Goal: Task Accomplishment & Management: Manage account settings

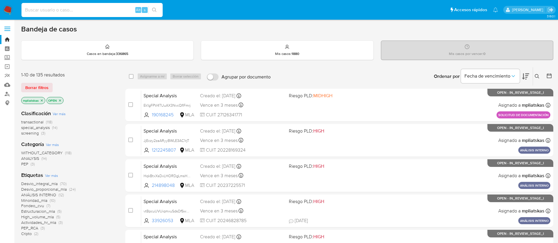
click at [118, 11] on input at bounding box center [91, 10] width 141 height 8
paste input "fOh8TMTZfDztYJnltYZmQej4"
type input "fOh8TMTZfDztYJnltYZmQej4"
click at [152, 11] on icon "search-icon" at bounding box center [154, 10] width 5 height 5
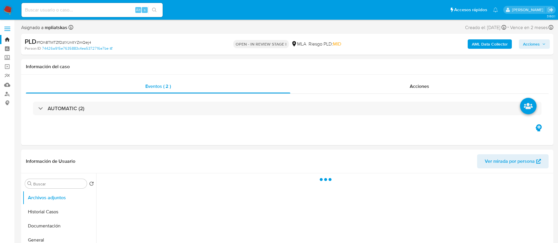
select select "10"
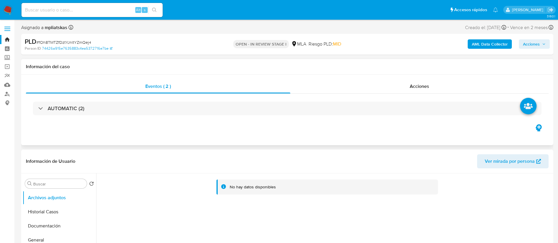
scroll to position [44, 0]
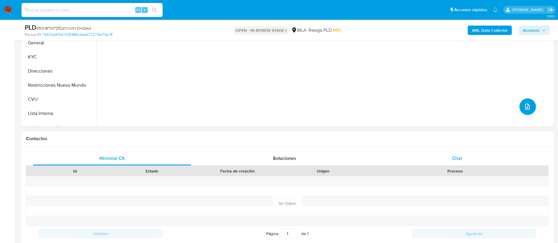
click at [405, 154] on div "Chat" at bounding box center [457, 158] width 158 height 14
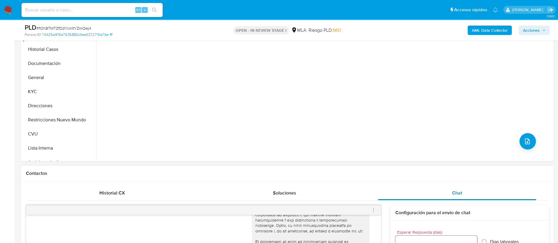
scroll to position [132, 0]
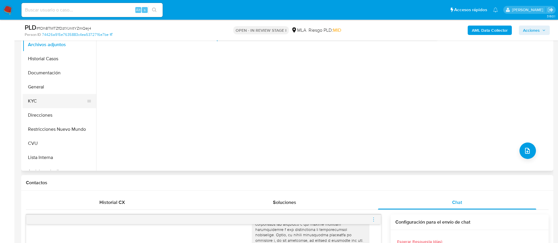
click at [48, 104] on button "KYC" at bounding box center [57, 101] width 69 height 14
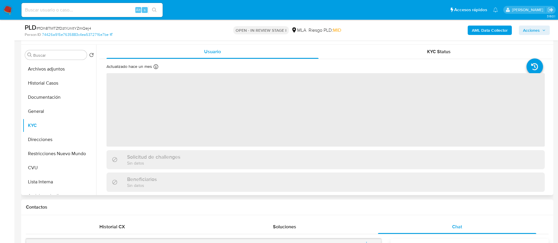
scroll to position [88, 0]
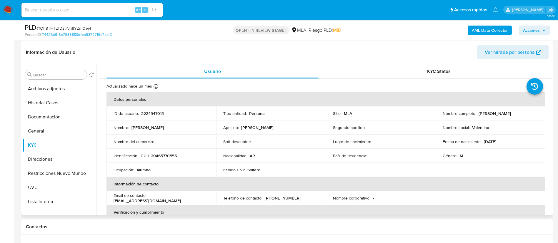
click at [141, 111] on p "2224947013" at bounding box center [152, 113] width 23 height 5
copy p "2224947013"
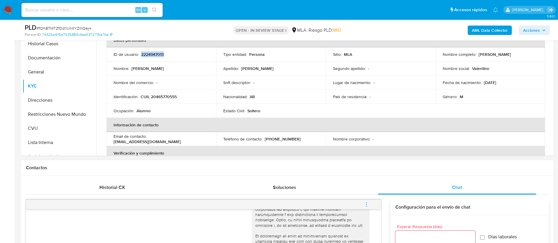
scroll to position [309, 0]
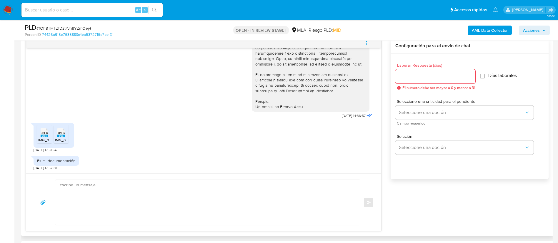
click at [45, 135] on span "JPEG" at bounding box center [44, 133] width 7 height 4
click at [59, 135] on rect at bounding box center [61, 136] width 8 height 3
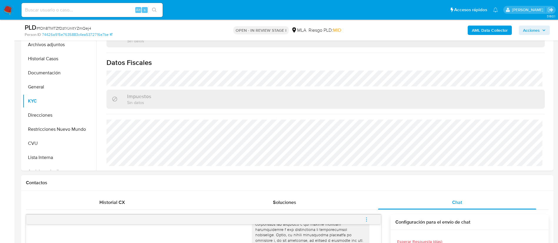
scroll to position [88, 0]
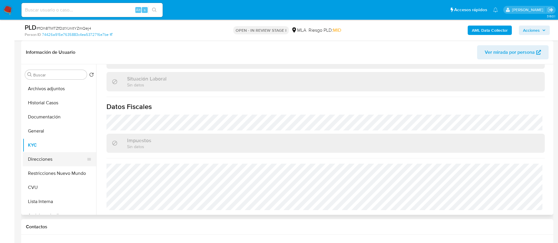
click at [62, 158] on button "Direcciones" at bounding box center [57, 159] width 69 height 14
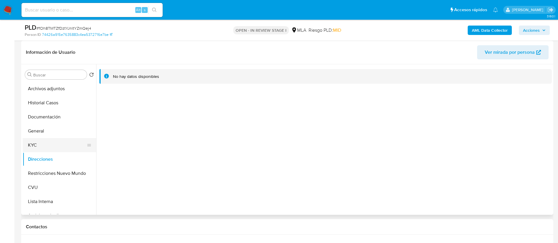
drag, startPoint x: 51, startPoint y: 144, endPoint x: 78, endPoint y: 142, distance: 27.1
click at [51, 144] on button "KYC" at bounding box center [57, 145] width 69 height 14
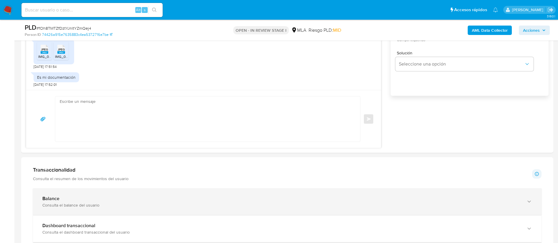
scroll to position [397, 0]
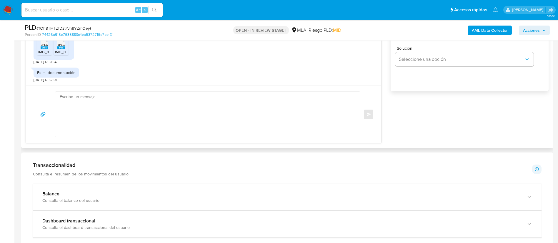
drag, startPoint x: 248, startPoint y: 114, endPoint x: 245, endPoint y: 112, distance: 3.8
click at [245, 113] on textarea at bounding box center [206, 114] width 293 height 45
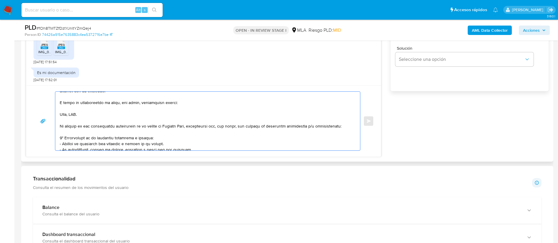
scroll to position [44, 0]
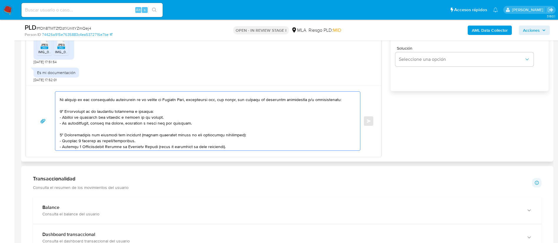
drag, startPoint x: 60, startPoint y: 130, endPoint x: 345, endPoint y: 98, distance: 287.1
click at [345, 99] on textarea at bounding box center [206, 121] width 293 height 59
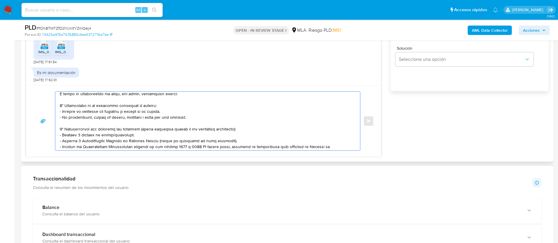
scroll to position [21, 0]
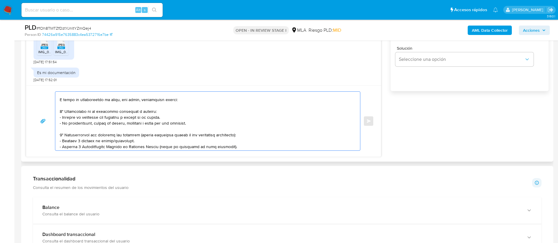
click at [107, 123] on textarea at bounding box center [206, 121] width 293 height 59
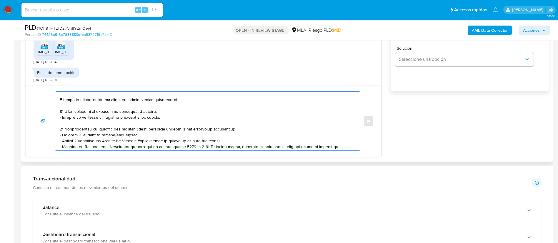
drag, startPoint x: 65, startPoint y: 139, endPoint x: 65, endPoint y: 130, distance: 8.5
click at [65, 130] on textarea at bounding box center [206, 121] width 293 height 59
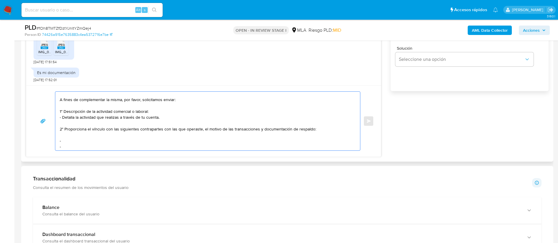
click at [77, 142] on textarea "Hola Valentino. Gracias por tu respuesta. A fines de complementar la misma, por…" at bounding box center [206, 121] width 293 height 59
paste textarea "Elizabeth Del Carmen Hernandez - CUIL 27215609168"
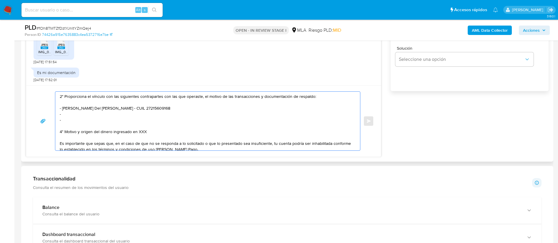
scroll to position [65, 0]
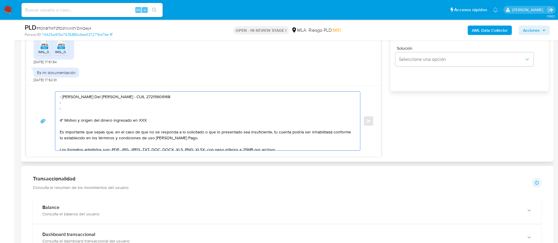
click at [77, 103] on textarea "Hola Valentino. Gracias por tu respuesta. A fines de complementar la misma, por…" at bounding box center [206, 121] width 293 height 59
paste textarea "Lautaro Emanuel Arredondo - CUIL 20387250841"
click at [74, 106] on textarea "Hola Valentino. Gracias por tu respuesta. A fines de complementar la misma, por…" at bounding box center [206, 121] width 293 height 59
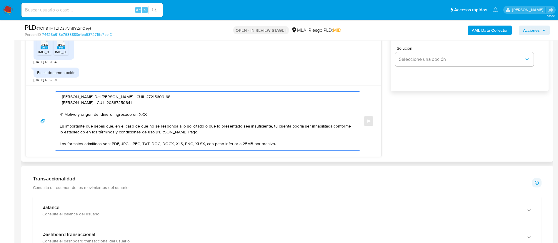
click at [76, 114] on textarea "Hola Valentino. Gracias por tu respuesta. A fines de complementar la misma, por…" at bounding box center [206, 121] width 293 height 59
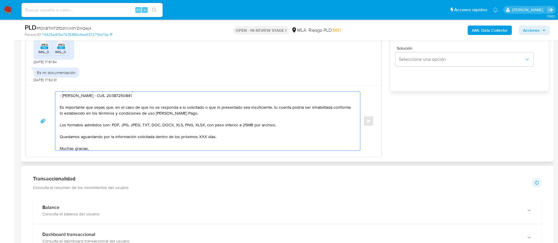
scroll to position [92, 0]
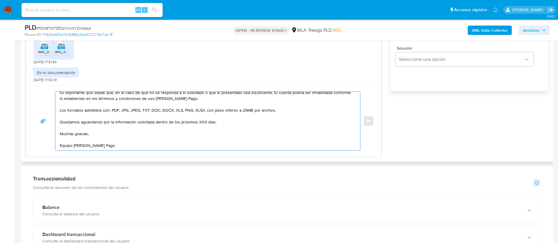
click at [200, 115] on textarea "Hola Valentino. Gracias por tu respuesta. A fines de complementar la misma, por…" at bounding box center [206, 121] width 293 height 59
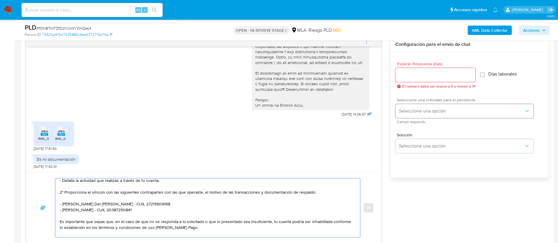
scroll to position [309, 0]
type textarea "Hola Valentino. Gracias por tu respuesta. A fines de complementar la misma, por…"
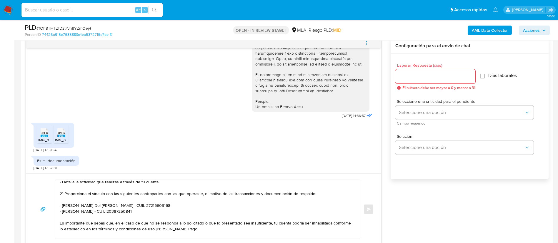
click at [417, 81] on div at bounding box center [435, 76] width 80 height 14
click at [416, 79] on input "Esperar Respuesta (días)" at bounding box center [435, 77] width 80 height 8
type input "3"
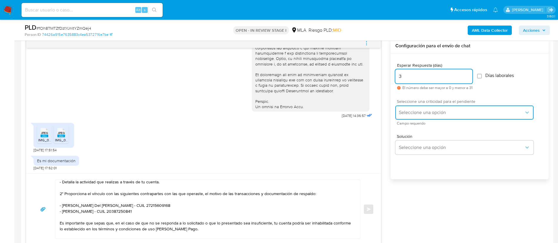
click at [417, 108] on button "Seleccione una opción" at bounding box center [464, 113] width 138 height 14
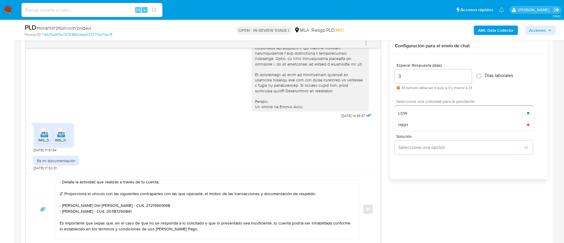
click at [418, 112] on div "LOW" at bounding box center [463, 113] width 129 height 12
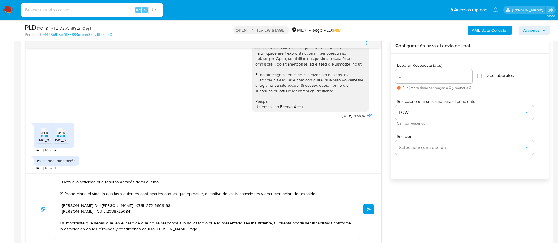
click at [369, 213] on button "Enviar" at bounding box center [368, 209] width 11 height 11
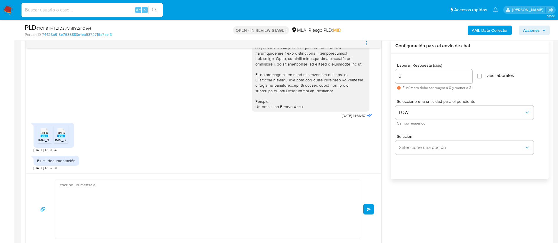
scroll to position [451, 0]
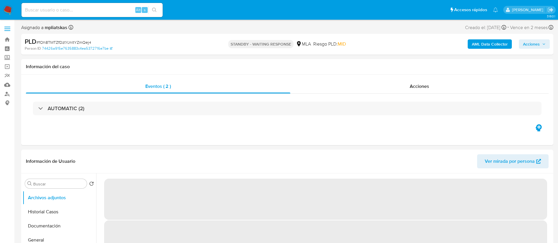
select select "10"
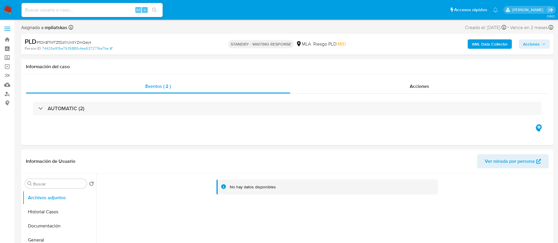
drag, startPoint x: 95, startPoint y: 16, endPoint x: 95, endPoint y: 10, distance: 6.2
click at [94, 15] on div "Alt s" at bounding box center [91, 10] width 141 height 14
click at [95, 9] on input at bounding box center [91, 10] width 141 height 8
paste input "2mmKceDRttkm1RGd9QiEkCB8"
type input "2mmKceDRttkm1RGd9QiEkCB8"
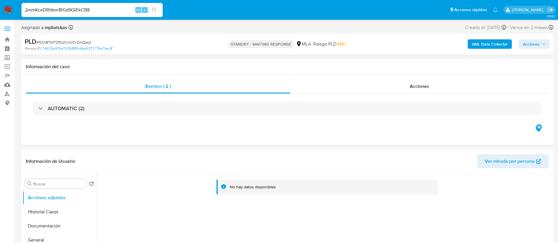
click at [151, 10] on button "search-icon" at bounding box center [154, 10] width 12 height 8
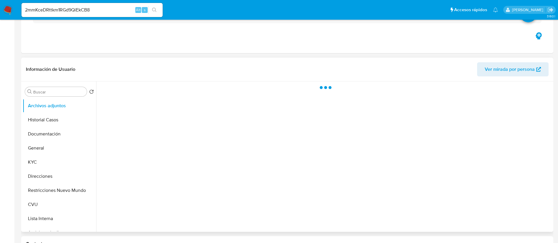
scroll to position [176, 0]
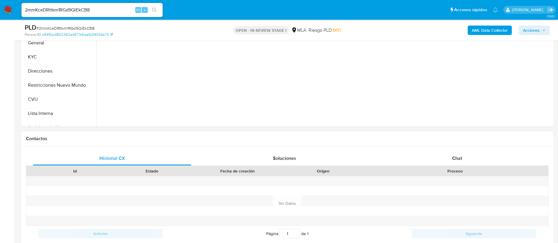
select select "10"
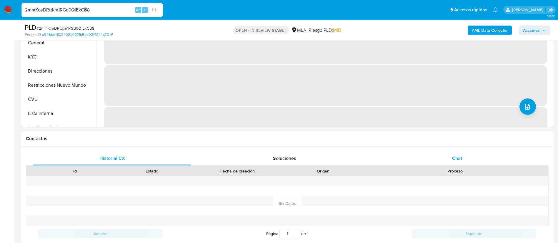
click at [395, 152] on div "Historial CX Soluciones Chat Id Estado Fecha de creación Origen Proceso Anterio…" at bounding box center [287, 203] width 532 height 113
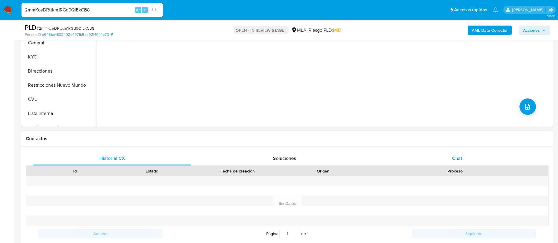
click at [395, 152] on div "Chat" at bounding box center [457, 158] width 158 height 14
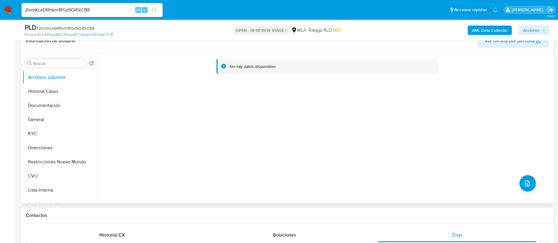
scroll to position [88, 0]
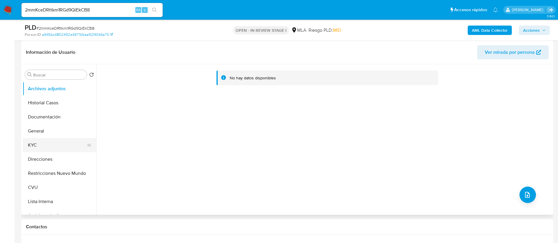
click at [63, 145] on button "KYC" at bounding box center [57, 145] width 69 height 14
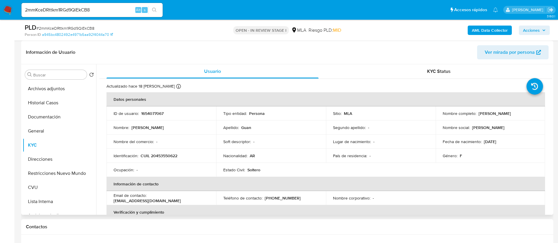
click at [144, 113] on p "1654077067" at bounding box center [152, 113] width 22 height 5
click at [144, 112] on p "1654077067" at bounding box center [152, 113] width 22 height 5
copy p "1654077067"
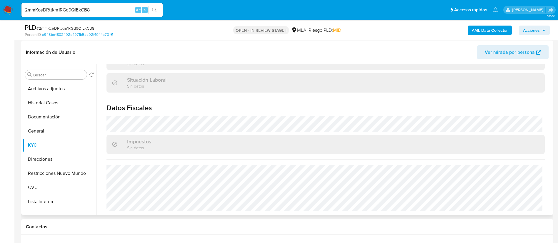
scroll to position [304, 0]
click at [485, 29] on b "AML Data Collector" at bounding box center [489, 30] width 36 height 9
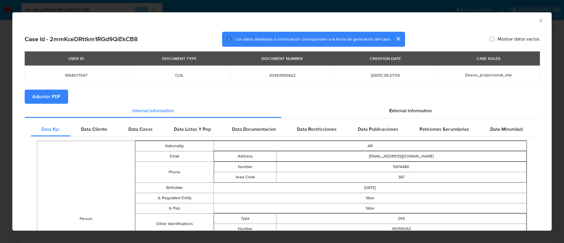
click at [61, 99] on button "Adjuntar PDF" at bounding box center [46, 97] width 43 height 14
click at [537, 19] on div "AML Data Collector" at bounding box center [282, 19] width 540 height 15
drag, startPoint x: 535, startPoint y: 19, endPoint x: 534, endPoint y: 22, distance: 3.6
click at [538, 19] on icon "Cerrar ventana" at bounding box center [541, 21] width 6 height 6
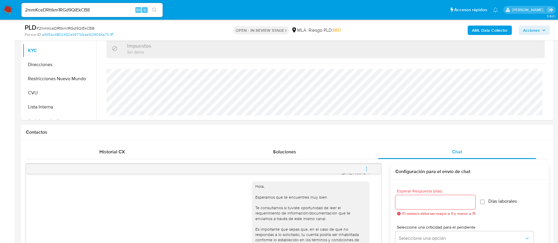
scroll to position [220, 0]
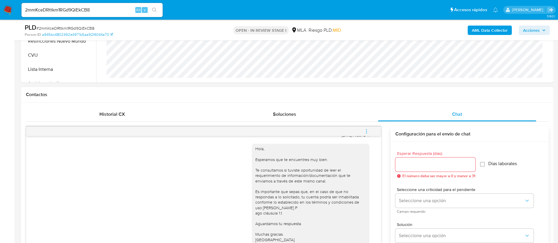
click at [371, 133] on button "menu-action" at bounding box center [365, 131] width 19 height 14
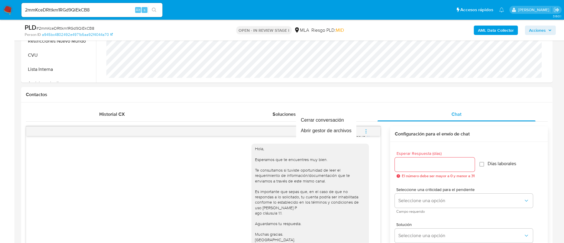
click at [357, 123] on div at bounding box center [282, 121] width 564 height 243
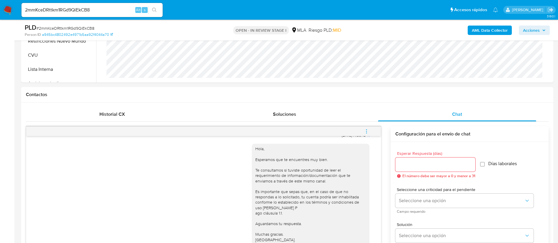
click at [350, 122] on div "17/09/2025 14:36:40 Hola, Esperamos que te encuentres muy bien. Te consultamos …" at bounding box center [287, 221] width 522 height 198
click at [367, 130] on icon "menu-action" at bounding box center [366, 131] width 5 height 5
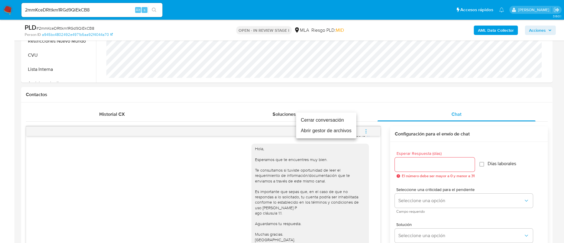
click at [344, 120] on li "Cerrar conversación" at bounding box center [326, 120] width 60 height 11
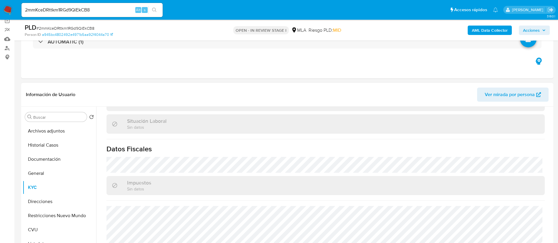
scroll to position [44, 0]
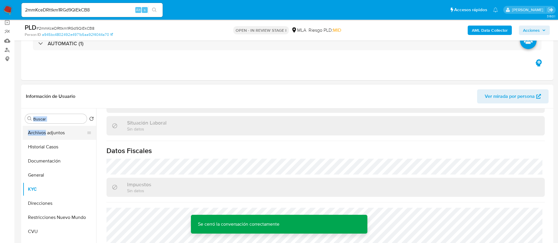
drag, startPoint x: 46, startPoint y: 125, endPoint x: 45, endPoint y: 128, distance: 3.0
click at [45, 127] on div "Buscar Volver al orden por defecto Archivos adjuntos Historial Casos Documentac…" at bounding box center [59, 184] width 73 height 150
click at [45, 128] on button "Archivos adjuntos" at bounding box center [57, 133] width 69 height 14
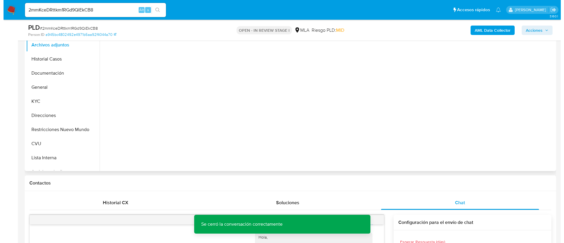
scroll to position [132, 0]
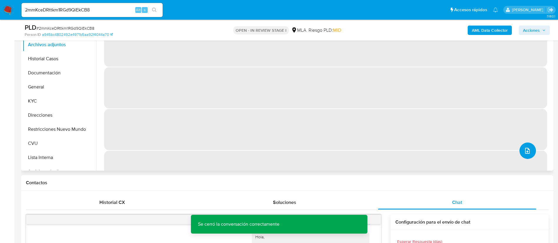
click at [531, 150] on button "upload-file" at bounding box center [527, 151] width 16 height 16
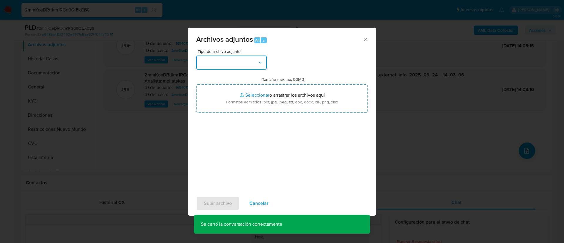
click at [251, 67] on button "button" at bounding box center [231, 63] width 71 height 14
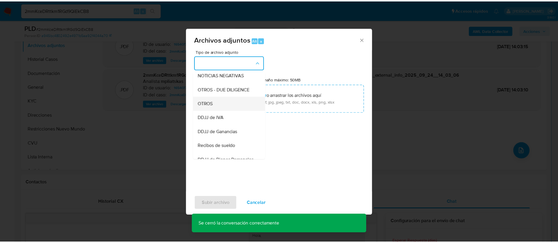
scroll to position [88, 0]
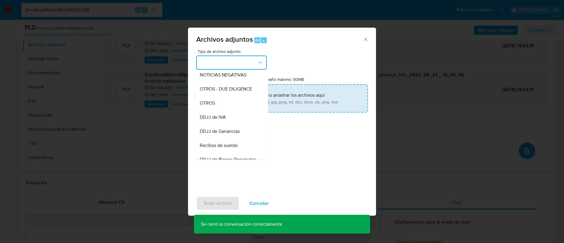
drag, startPoint x: 245, startPoint y: 110, endPoint x: 252, endPoint y: 108, distance: 7.1
click at [245, 110] on div "OTROS" at bounding box center [230, 103] width 60 height 14
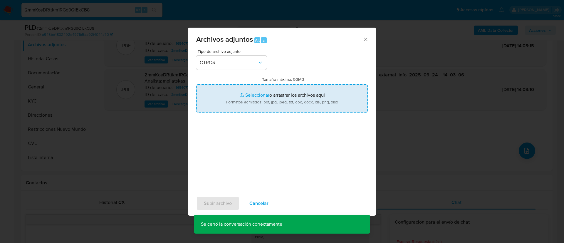
click at [259, 105] on input "Tamaño máximo: 50MB Seleccionar archivos" at bounding box center [282, 98] width 172 height 28
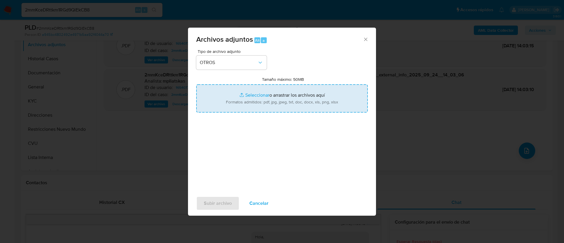
type input "C:\fakepath\1654077067 Movimientos.xlsx"
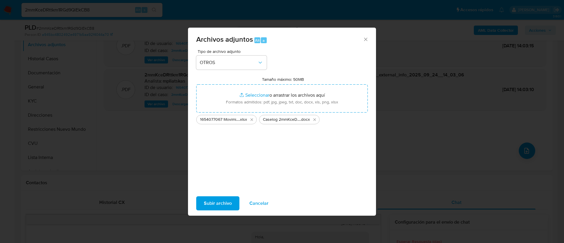
click at [218, 205] on span "Subir archivo" at bounding box center [218, 203] width 28 height 13
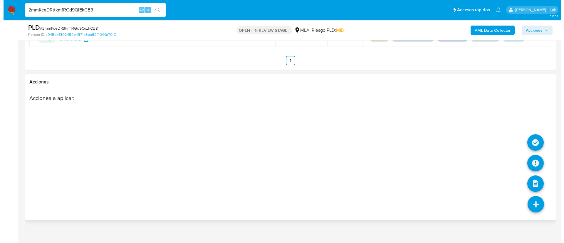
scroll to position [899, 0]
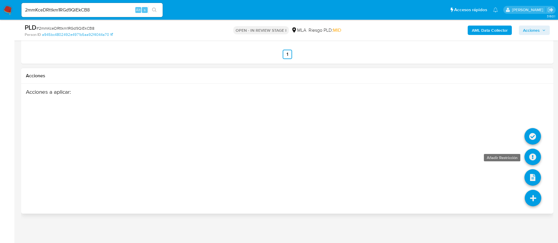
click at [532, 153] on icon at bounding box center [532, 157] width 16 height 16
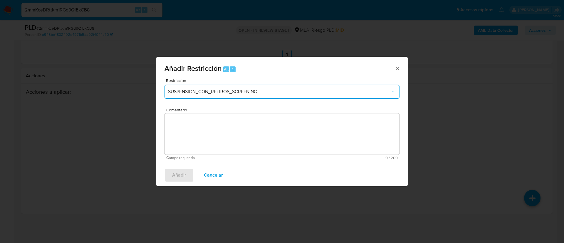
click at [260, 91] on span "SUSPENSION_CON_RETIROS_SCREENING" at bounding box center [279, 92] width 222 height 6
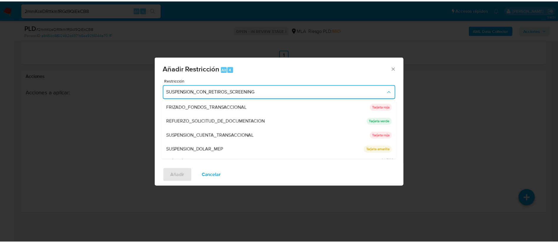
scroll to position [125, 0]
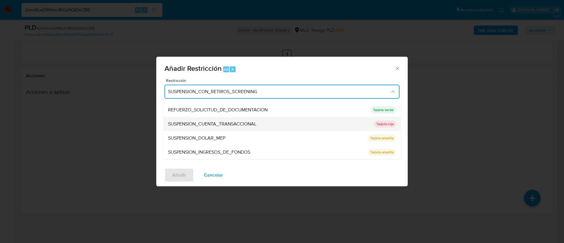
click at [259, 124] on div "SUSPENSION_CUENTA_TRANSACCIONAL" at bounding box center [269, 124] width 202 height 14
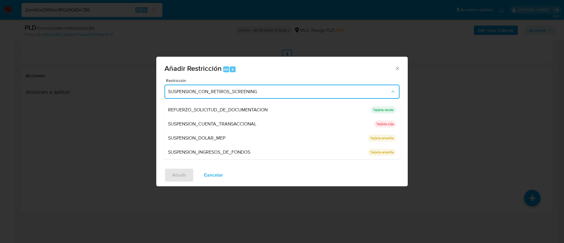
click at [259, 124] on textarea "Comentario" at bounding box center [282, 133] width 235 height 41
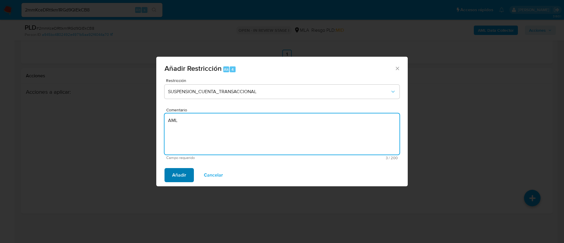
type textarea "AML"
click at [179, 175] on span "Añadir" at bounding box center [179, 175] width 14 height 13
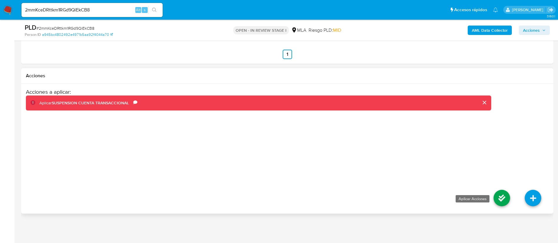
click at [508, 199] on icon at bounding box center [501, 198] width 16 height 16
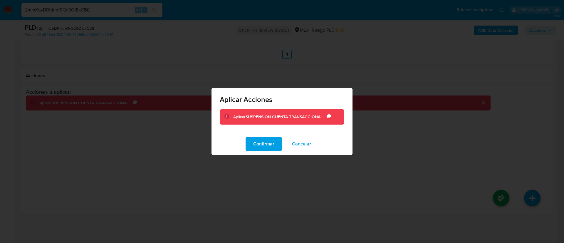
click at [264, 136] on div "Confirmar Cancelar" at bounding box center [282, 144] width 141 height 22
click at [265, 141] on span "Confirmar" at bounding box center [263, 144] width 21 height 13
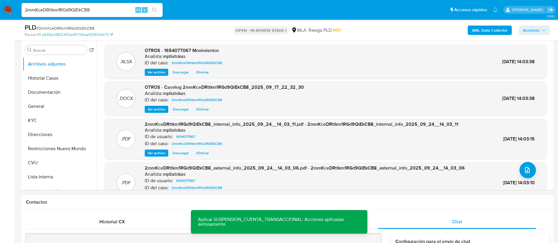
scroll to position [18, 0]
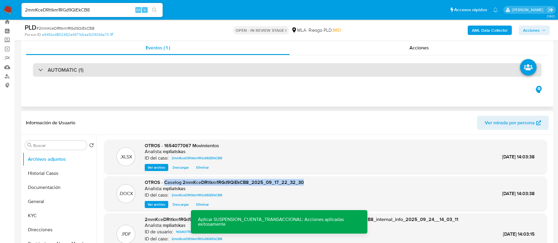
drag, startPoint x: 163, startPoint y: 182, endPoint x: 509, endPoint y: 65, distance: 364.9
click at [322, 180] on div ".DOCX OTROS - Caselog 2mmKceDRttkm1RGd9QiEkCB8_2025_09_17_22_32_30 Analista: mp…" at bounding box center [325, 193] width 437 height 29
copy span "Caselog 2mmKceDRttkm1RGd9QiEkCB8_2025_09_17_22_32_30"
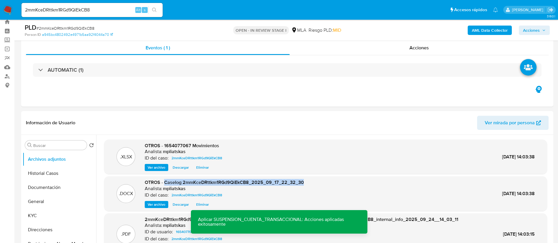
click at [537, 29] on span "Acciones" at bounding box center [531, 30] width 17 height 9
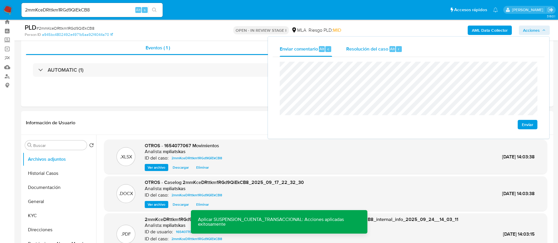
click at [385, 49] on span "Resolución del caso" at bounding box center [367, 48] width 42 height 7
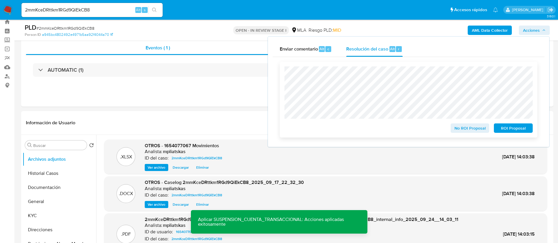
drag, startPoint x: 498, startPoint y: 128, endPoint x: 482, endPoint y: 128, distance: 16.2
click at [498, 128] on span "ROI Proposal" at bounding box center [513, 128] width 31 height 8
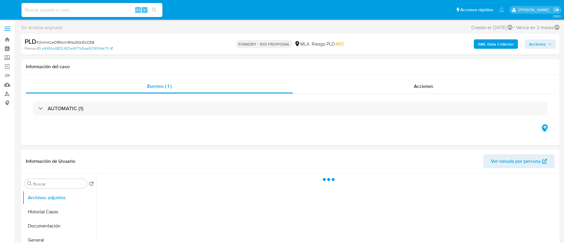
select select "10"
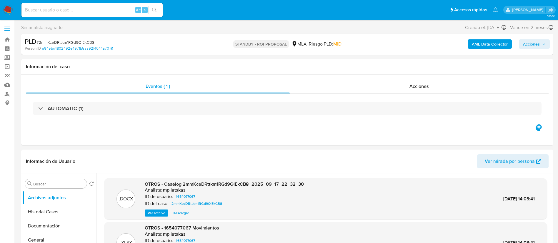
click at [105, 17] on div "Alt s" at bounding box center [91, 10] width 141 height 14
click at [102, 12] on input at bounding box center [91, 10] width 141 height 8
paste input "pIrWNouNO1o58B673tx4AJLb"
type input "pIrWNouNO1o58B673tx4AJLb"
click at [155, 9] on icon "search-icon" at bounding box center [154, 10] width 4 height 4
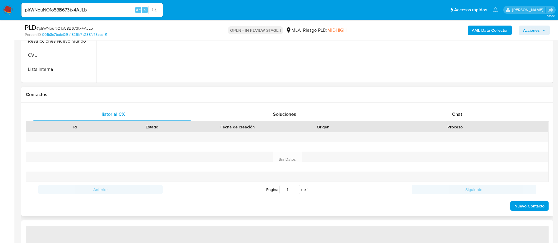
select select "10"
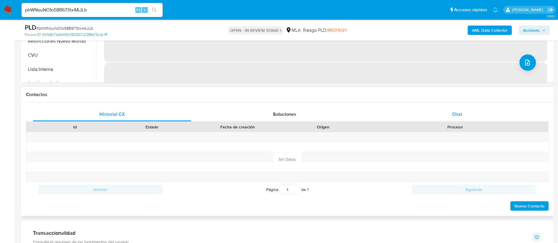
click at [437, 112] on div "Chat" at bounding box center [457, 114] width 158 height 14
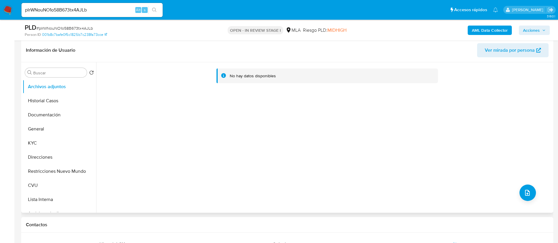
scroll to position [88, 0]
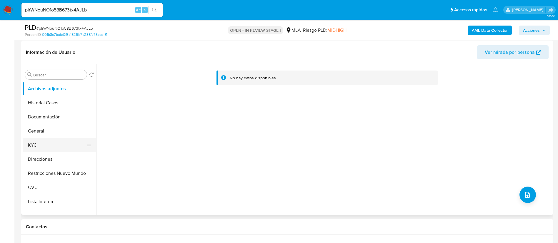
click at [61, 145] on button "KYC" at bounding box center [57, 145] width 69 height 14
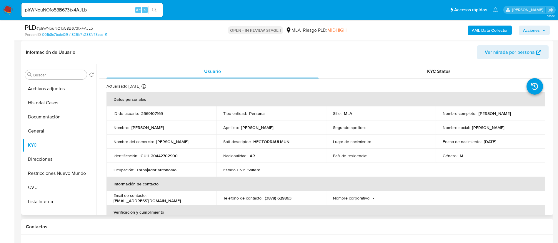
click at [135, 106] on th "Datos personales" at bounding box center [325, 99] width 438 height 14
click at [145, 113] on p "2569107169" at bounding box center [152, 113] width 22 height 5
copy p "2569107169"
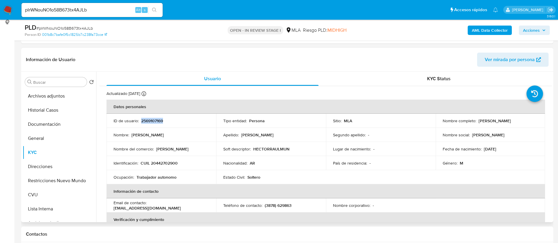
scroll to position [0, 0]
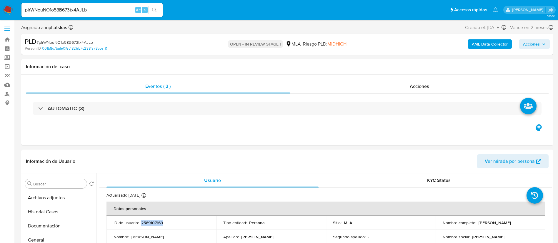
click at [477, 48] on b "AML Data Collector" at bounding box center [489, 43] width 36 height 9
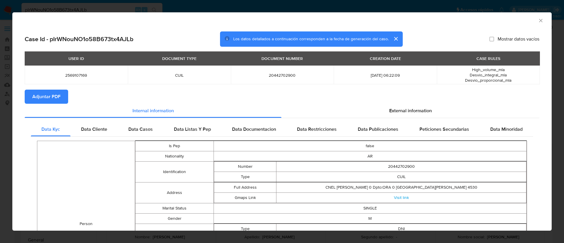
drag, startPoint x: 57, startPoint y: 96, endPoint x: 82, endPoint y: 120, distance: 34.9
click at [57, 97] on span "Adjuntar PDF" at bounding box center [46, 96] width 28 height 13
click at [538, 19] on icon "Cerrar ventana" at bounding box center [541, 21] width 6 height 6
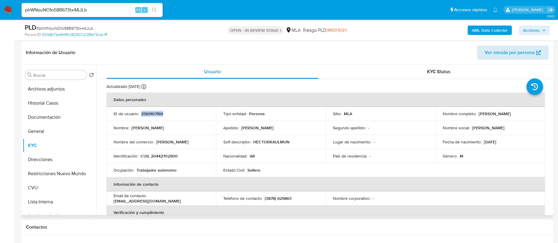
scroll to position [176, 0]
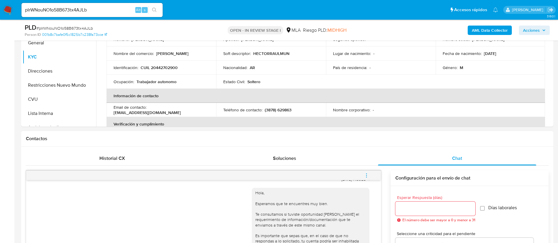
click at [365, 172] on span "menu-action" at bounding box center [366, 175] width 5 height 14
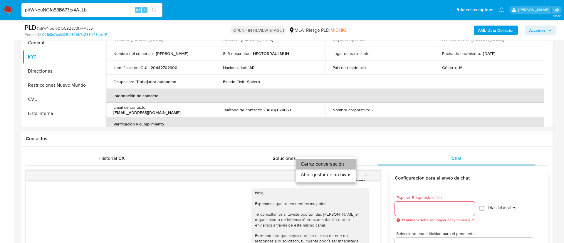
click at [350, 165] on li "Cerrar conversación" at bounding box center [326, 164] width 60 height 11
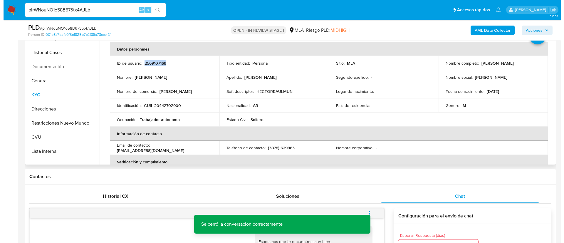
scroll to position [88, 0]
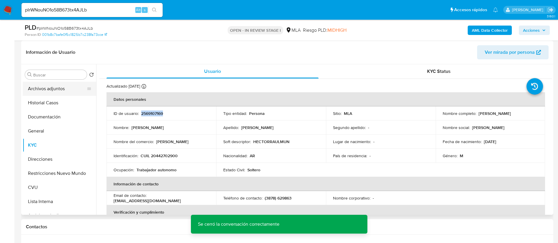
click at [48, 85] on button "Archivos adjuntos" at bounding box center [57, 89] width 69 height 14
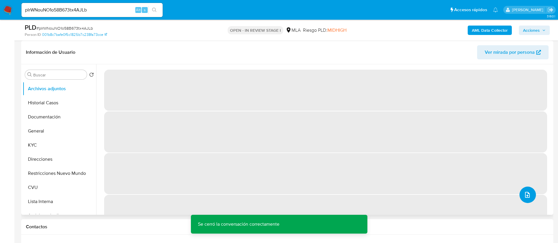
click at [526, 198] on icon "upload-file" at bounding box center [526, 194] width 7 height 7
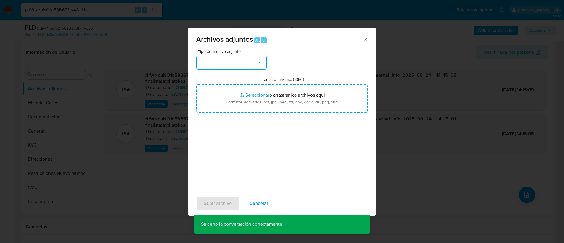
click at [238, 66] on button "button" at bounding box center [231, 63] width 71 height 14
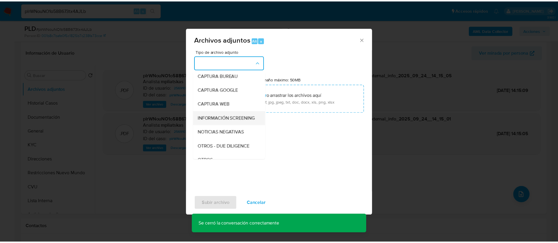
scroll to position [44, 0]
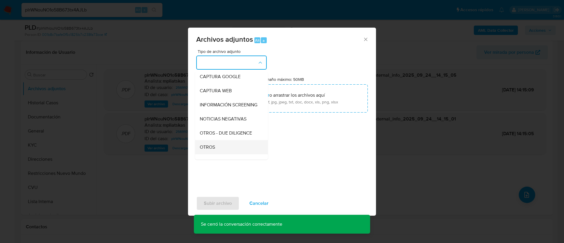
click at [215, 154] on div "OTROS" at bounding box center [230, 147] width 60 height 14
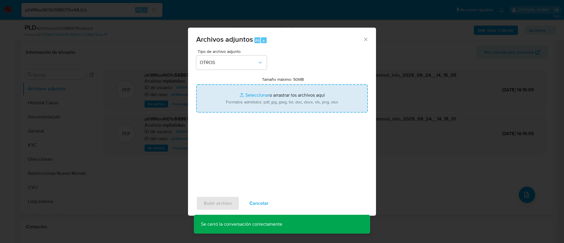
click at [245, 92] on input "Tamaño máximo: 50MB Seleccionar archivos" at bounding box center [282, 98] width 172 height 28
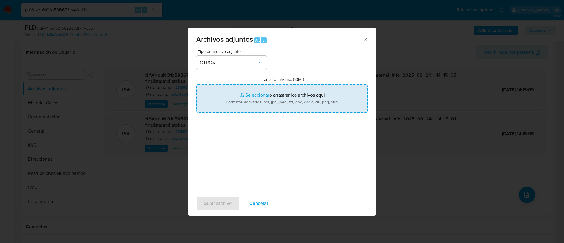
type input "C:\fakepath\2569107169 Movimientos.xlsx"
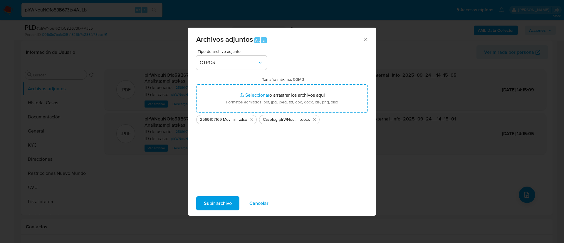
click at [228, 203] on span "Subir archivo" at bounding box center [218, 203] width 28 height 13
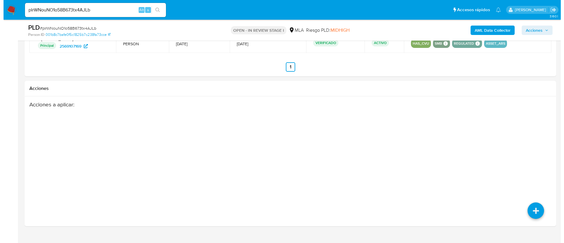
scroll to position [899, 0]
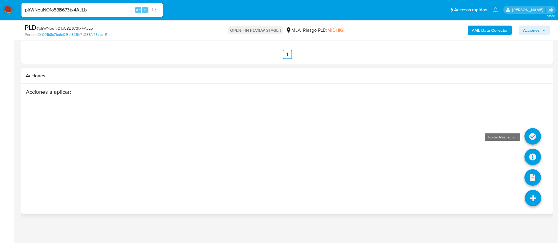
click at [532, 140] on icon at bounding box center [532, 136] width 16 height 16
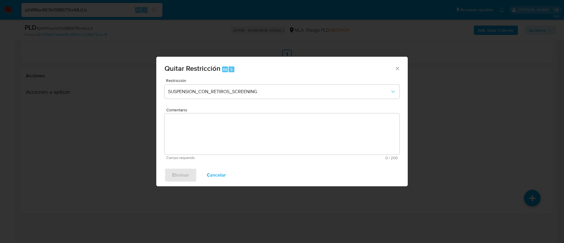
click at [398, 68] on icon "Cerrar ventana" at bounding box center [397, 68] width 3 height 3
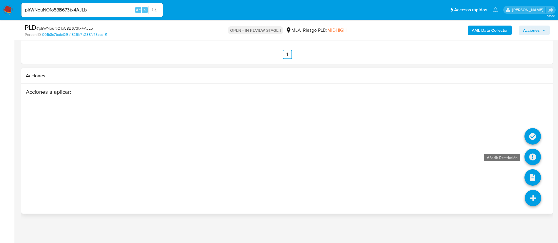
click at [529, 154] on icon at bounding box center [532, 157] width 16 height 16
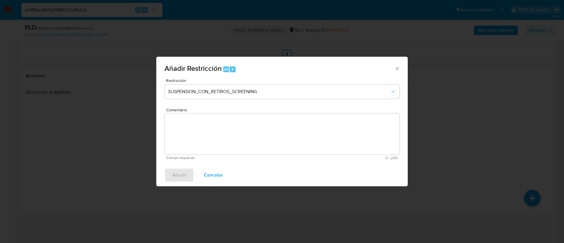
click at [187, 103] on div "Restricción SUSPENSION_CON_RETIROS_SCREENING" at bounding box center [282, 92] width 235 height 28
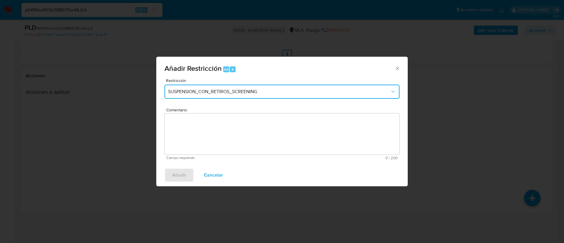
click at [188, 93] on span "SUSPENSION_CON_RETIROS_SCREENING" at bounding box center [279, 92] width 222 height 6
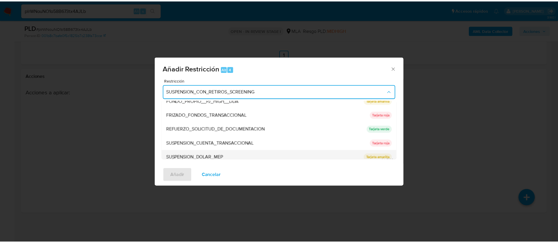
scroll to position [125, 0]
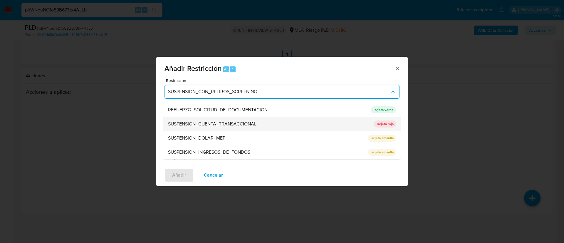
click at [222, 124] on span "SUSPENSION_CUENTA_TRANSACCIONAL" at bounding box center [212, 124] width 88 height 6
click at [222, 124] on textarea "Comentario" at bounding box center [282, 133] width 235 height 41
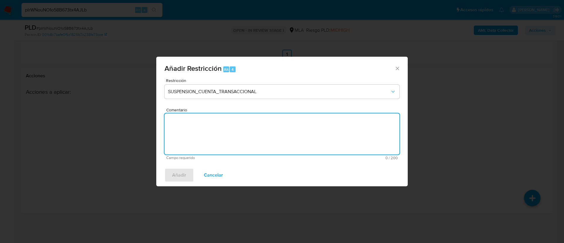
click at [223, 126] on textarea "Comentario" at bounding box center [282, 133] width 235 height 41
type textarea "AML"
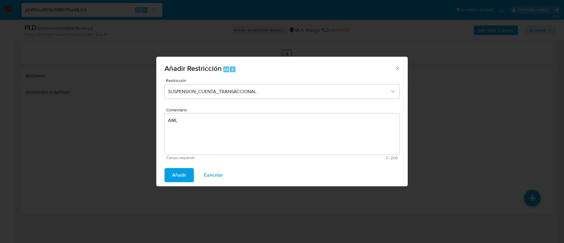
click at [182, 177] on span "Añadir" at bounding box center [179, 175] width 14 height 13
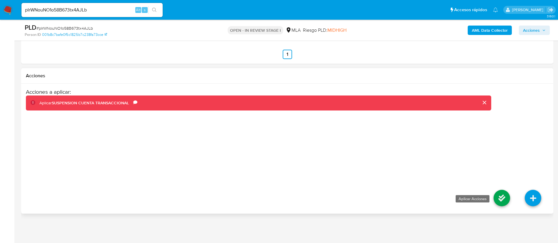
click at [508, 199] on icon at bounding box center [501, 198] width 16 height 16
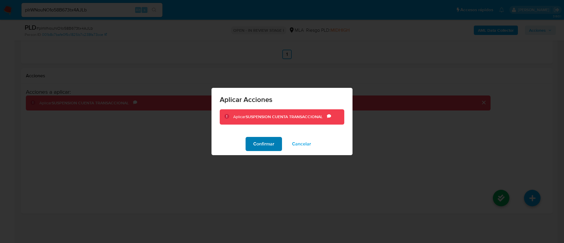
click at [259, 147] on span "Confirmar" at bounding box center [263, 144] width 21 height 13
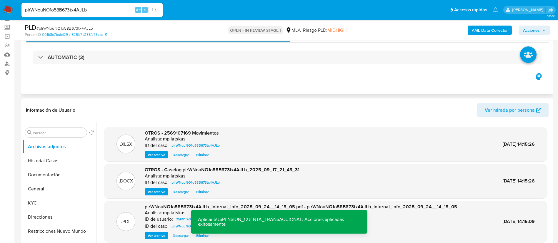
scroll to position [44, 0]
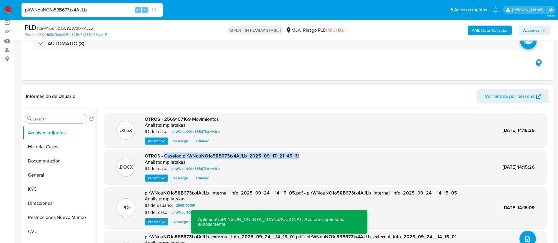
drag, startPoint x: 165, startPoint y: 155, endPoint x: 315, endPoint y: 156, distance: 149.9
click at [315, 156] on div ".DOCX OTROS - Caselog pIrWNouNO1o58B673tx4AJLb_2025_09_17_21_45_31 Analista: mp…" at bounding box center [325, 167] width 437 height 29
copy span "Caselog pIrWNouNO1o58B673tx4AJLb_2025_09_17_21_45_31"
click at [540, 30] on span "Acciones" at bounding box center [534, 30] width 23 height 8
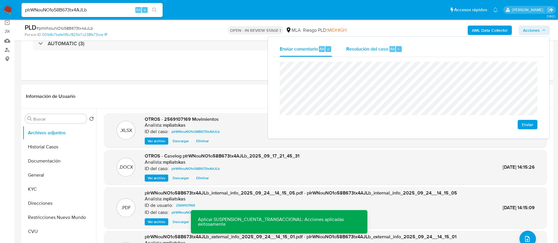
click at [382, 56] on div "Resolución del caso Alt r" at bounding box center [374, 48] width 56 height 15
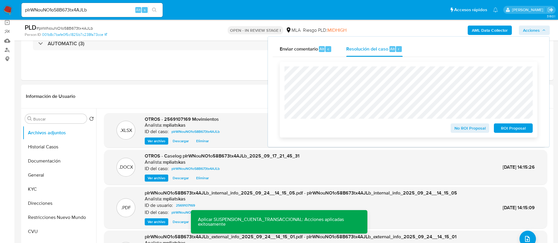
click at [523, 131] on span "ROI Proposal" at bounding box center [513, 128] width 31 height 8
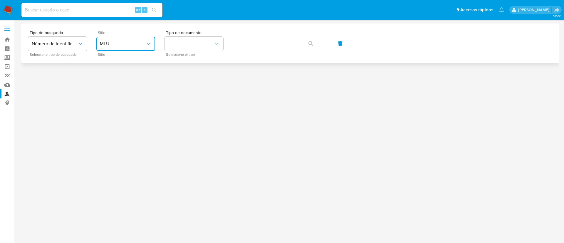
click at [138, 48] on button "MLU" at bounding box center [125, 44] width 59 height 14
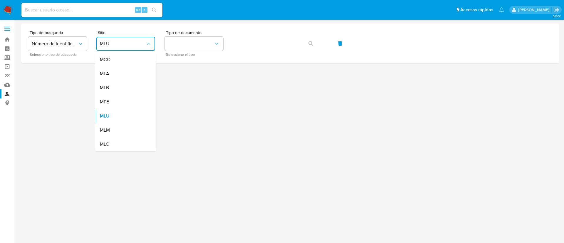
click at [138, 79] on div "MLA" at bounding box center [124, 74] width 48 height 14
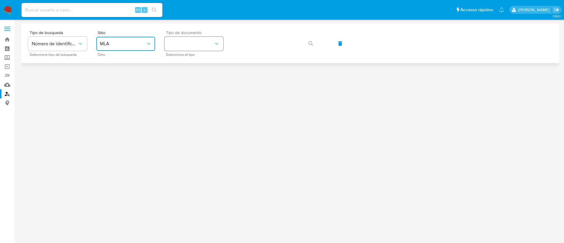
click at [206, 46] on button "identificationType" at bounding box center [194, 44] width 59 height 14
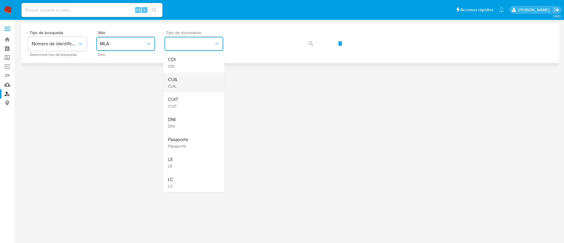
click at [209, 88] on div "CUIL CUIL" at bounding box center [192, 83] width 48 height 20
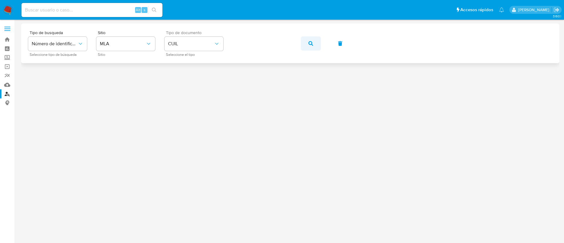
click at [309, 40] on span "button" at bounding box center [311, 43] width 5 height 13
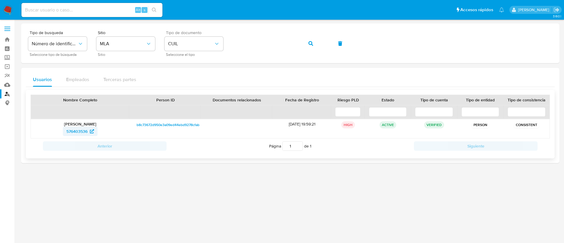
click at [73, 130] on span "576403536" at bounding box center [76, 131] width 21 height 9
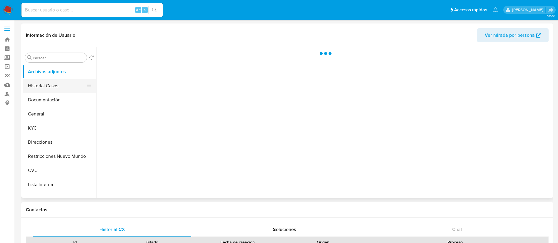
select select "10"
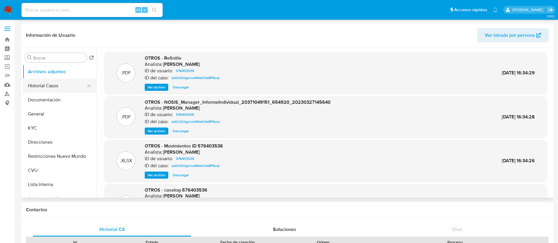
click at [55, 87] on button "Historial Casos" at bounding box center [57, 86] width 69 height 14
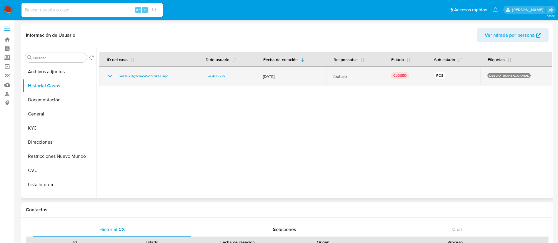
click at [112, 78] on icon "Mostrar/Ocultar" at bounding box center [109, 76] width 7 height 7
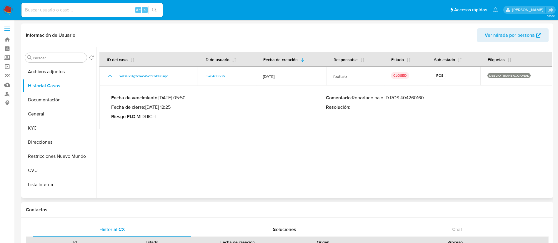
click at [427, 94] on div "Fecha de vencimiento : [DATE] 05:50 Fecha de cierre : [DATE] 12:25 Riesgo PLD :…" at bounding box center [325, 107] width 429 height 34
click at [418, 97] on p "Comentario : Reportado bajo ID ROS 404260160" at bounding box center [433, 98] width 215 height 6
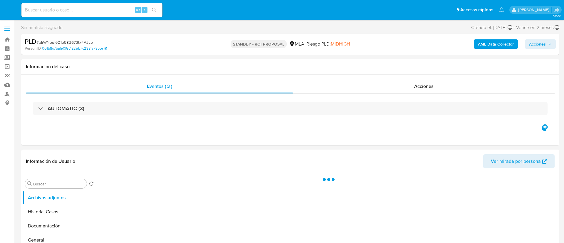
select select "10"
